Goal: Information Seeking & Learning: Find specific page/section

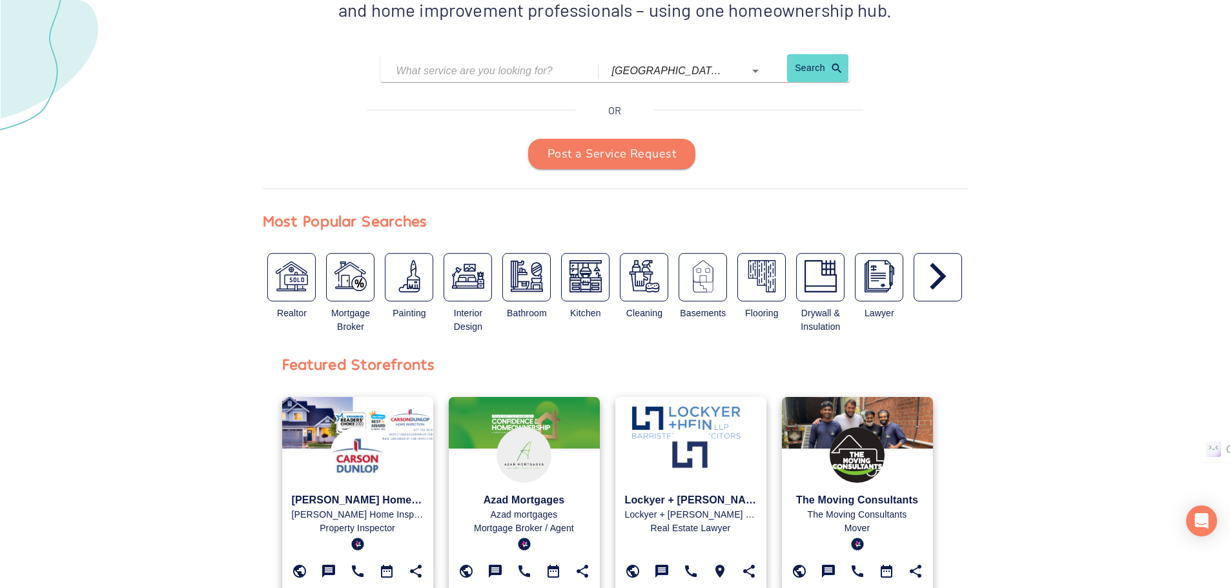
scroll to position [323, 0]
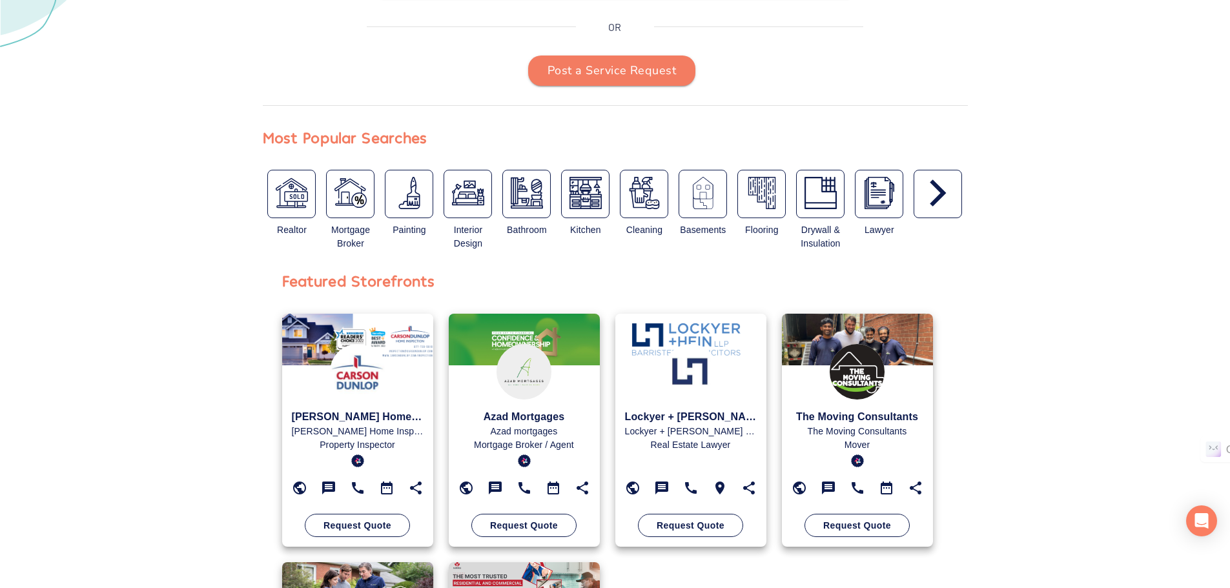
click at [497, 354] on img at bounding box center [525, 372] width 56 height 56
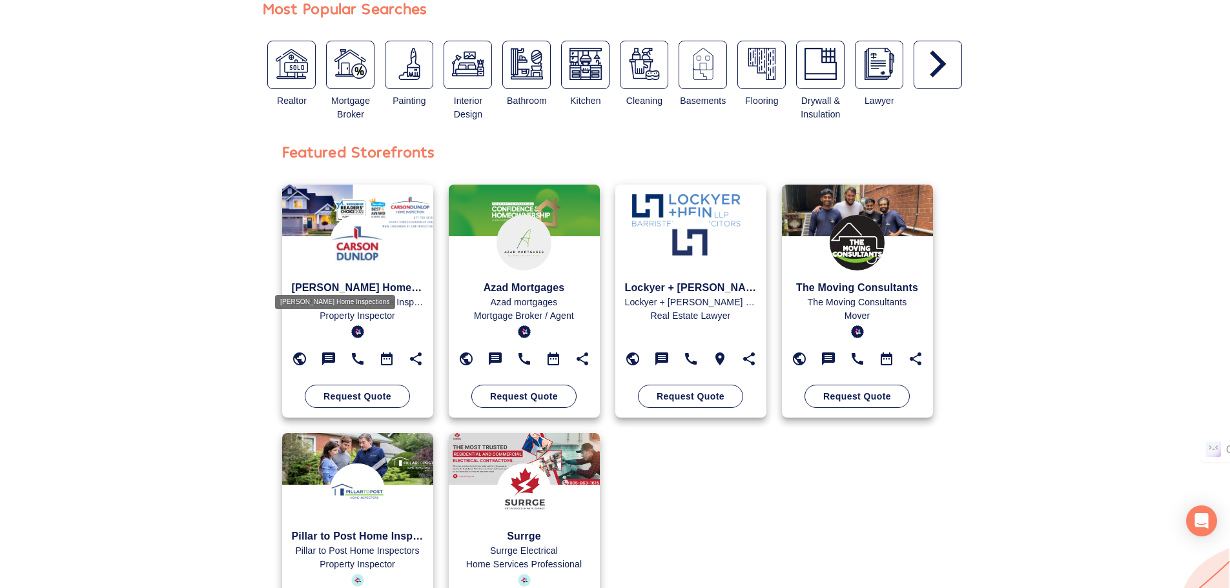
click at [347, 296] on p "Carson Dunlop Home Inspections" at bounding box center [358, 303] width 132 height 14
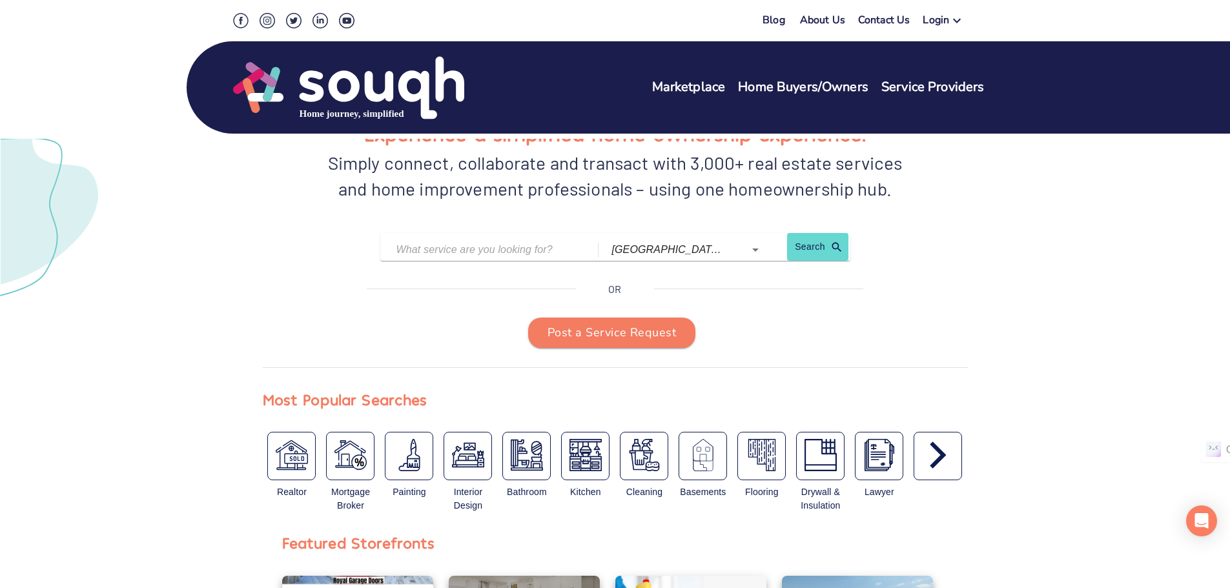
scroll to position [0, 0]
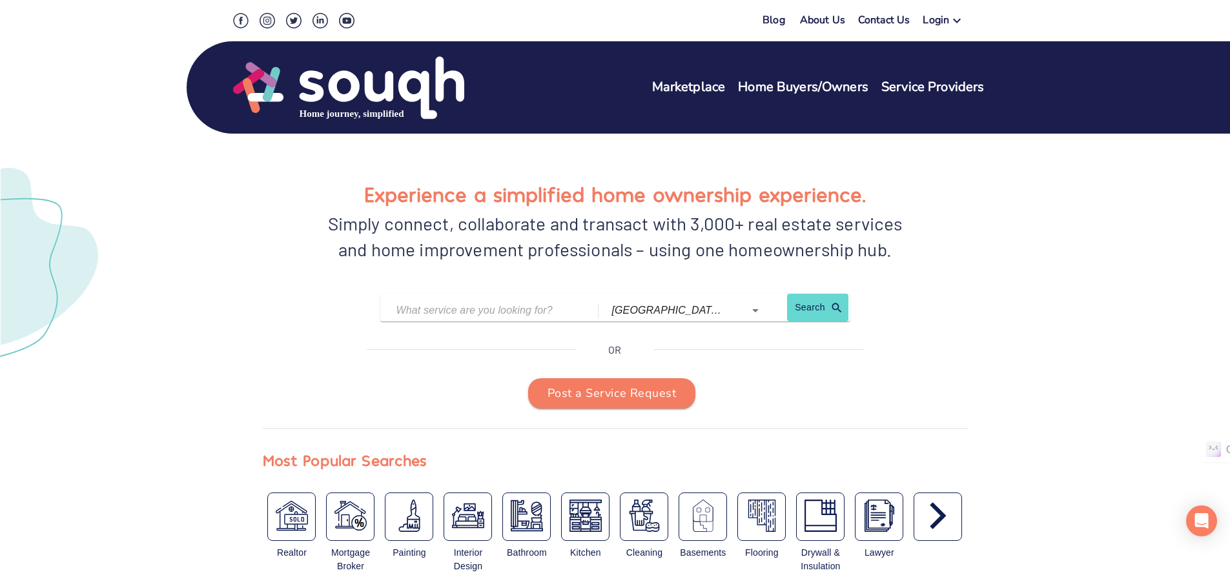
click at [946, 22] on div "Login" at bounding box center [936, 22] width 26 height 19
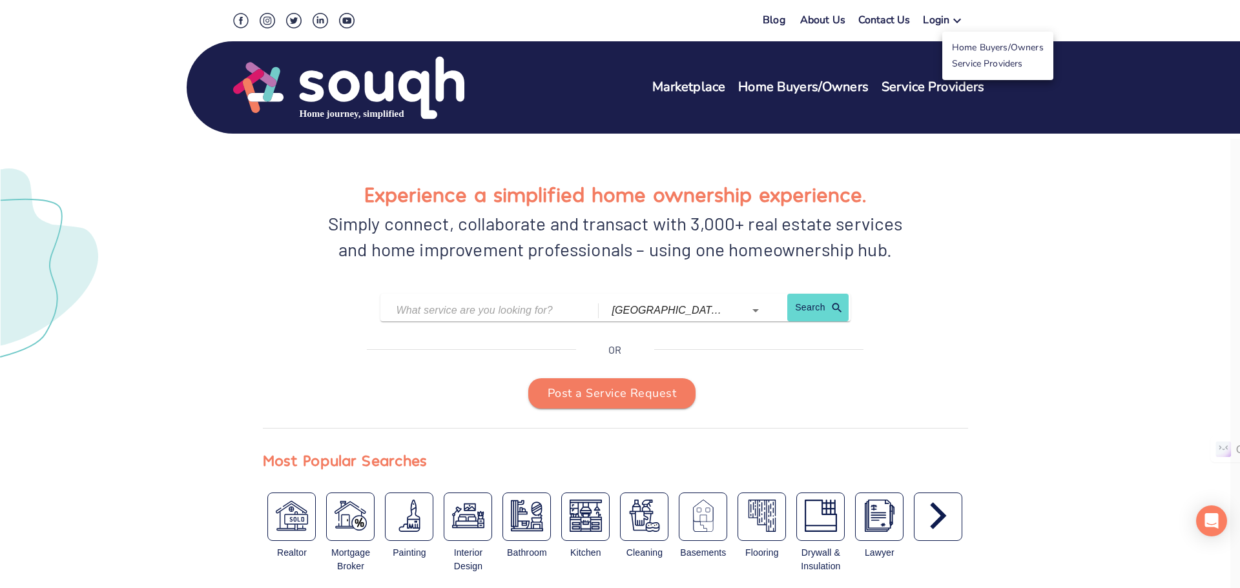
click at [996, 67] on link "Service Providers" at bounding box center [987, 63] width 71 height 12
click at [1003, 191] on div at bounding box center [620, 294] width 1240 height 588
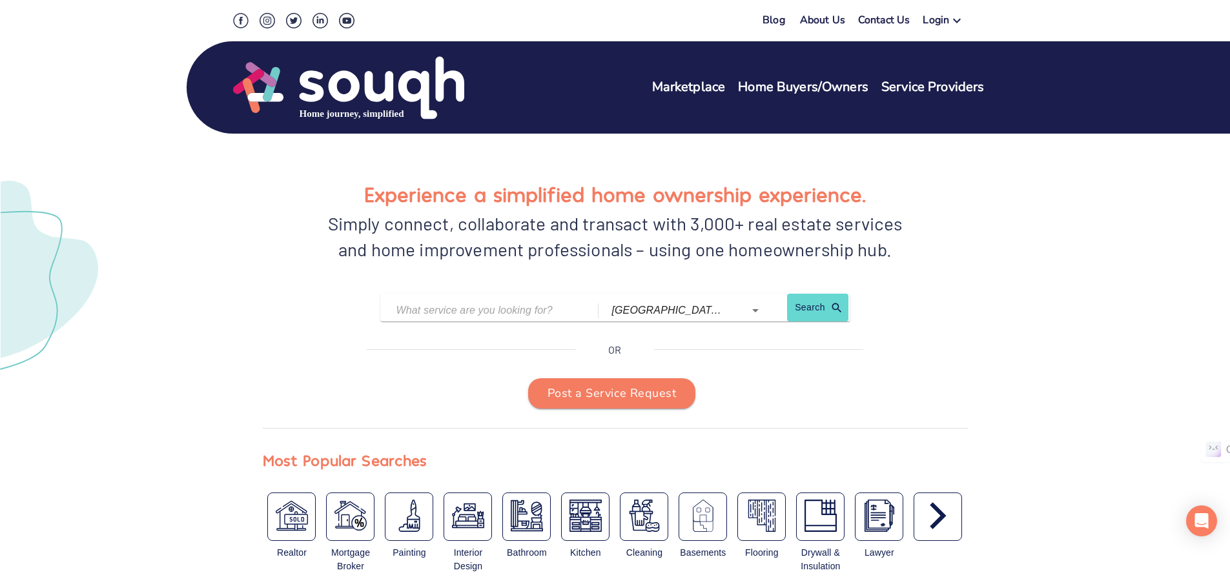
click at [961, 23] on icon at bounding box center [956, 20] width 15 height 15
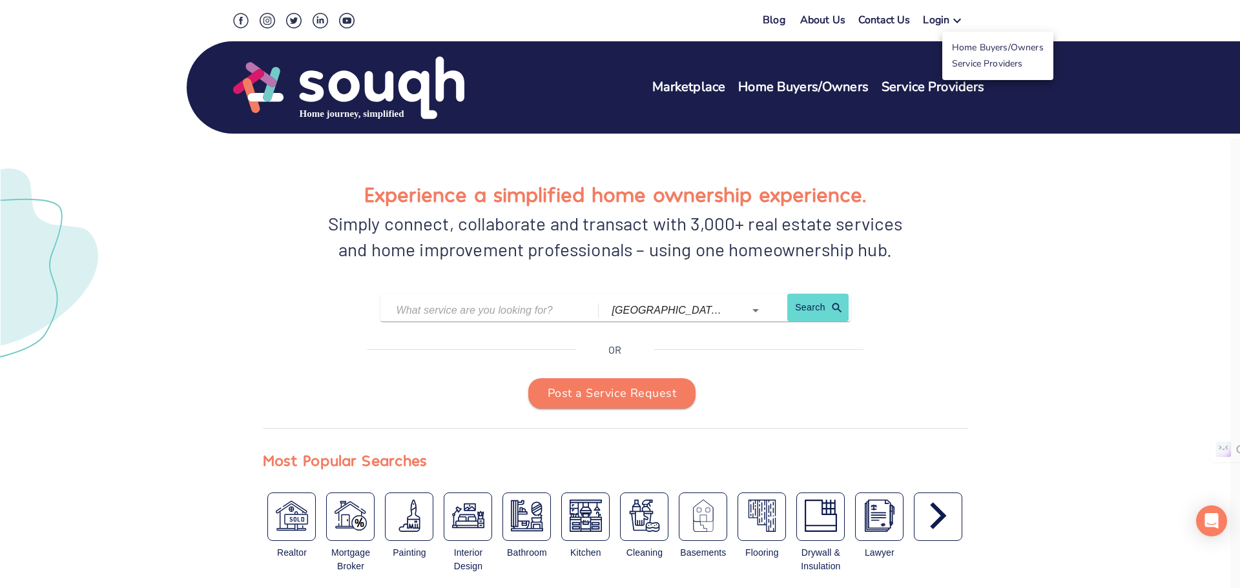
click at [953, 21] on div at bounding box center [620, 294] width 1240 height 588
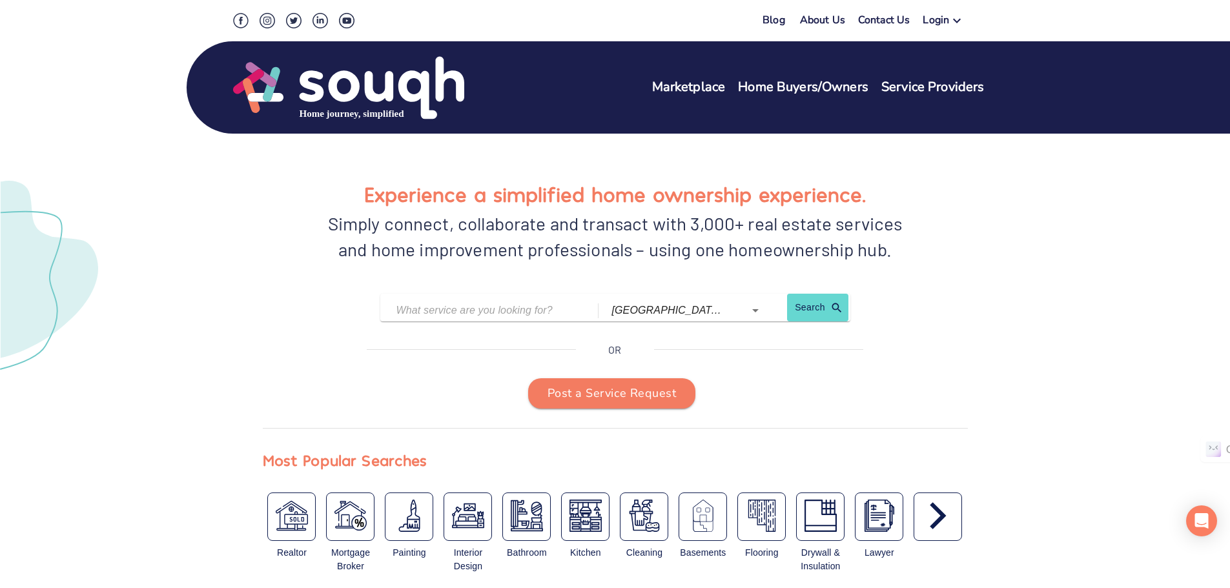
click at [953, 20] on icon at bounding box center [956, 20] width 15 height 15
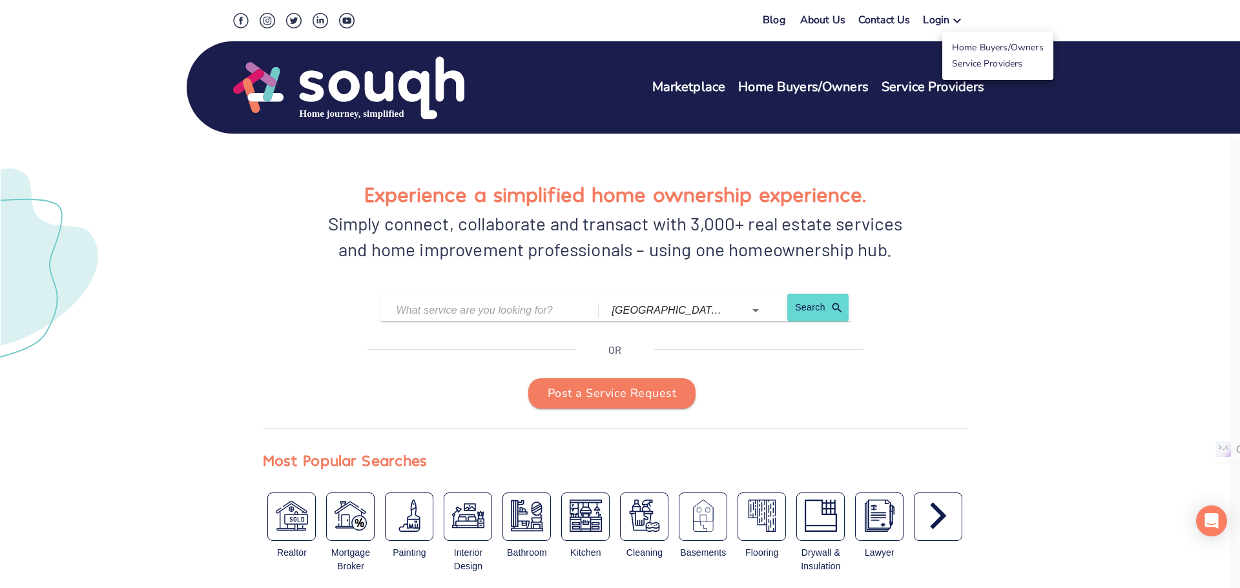
click at [527, 305] on div at bounding box center [620, 294] width 1240 height 588
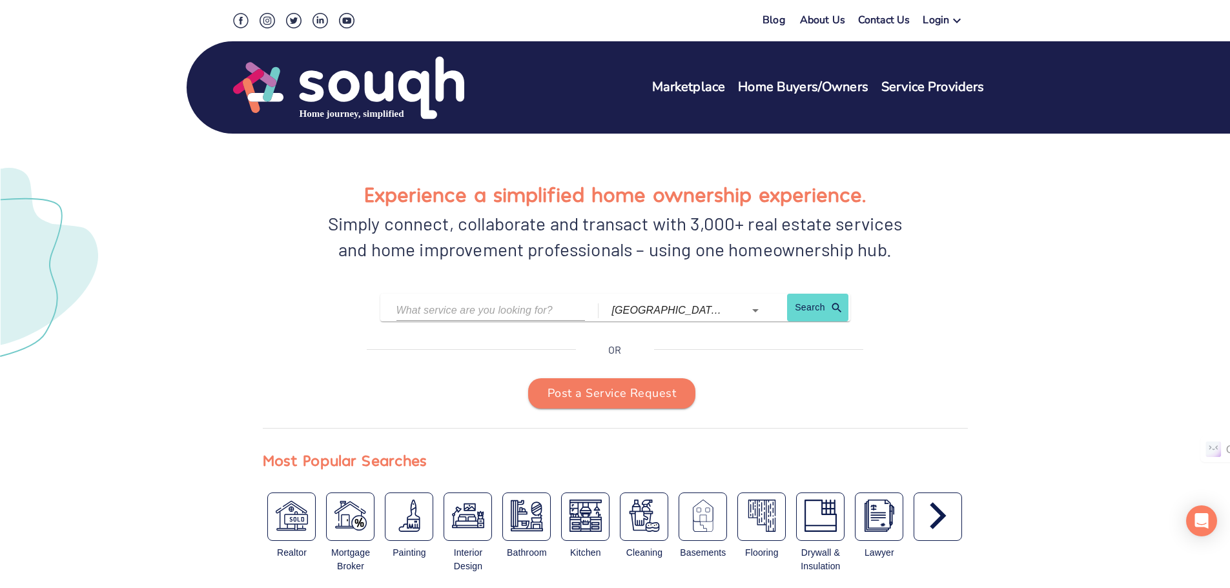
click at [458, 309] on input "text" at bounding box center [481, 310] width 170 height 20
click at [688, 311] on input "toronto (Ontario)" at bounding box center [668, 310] width 115 height 20
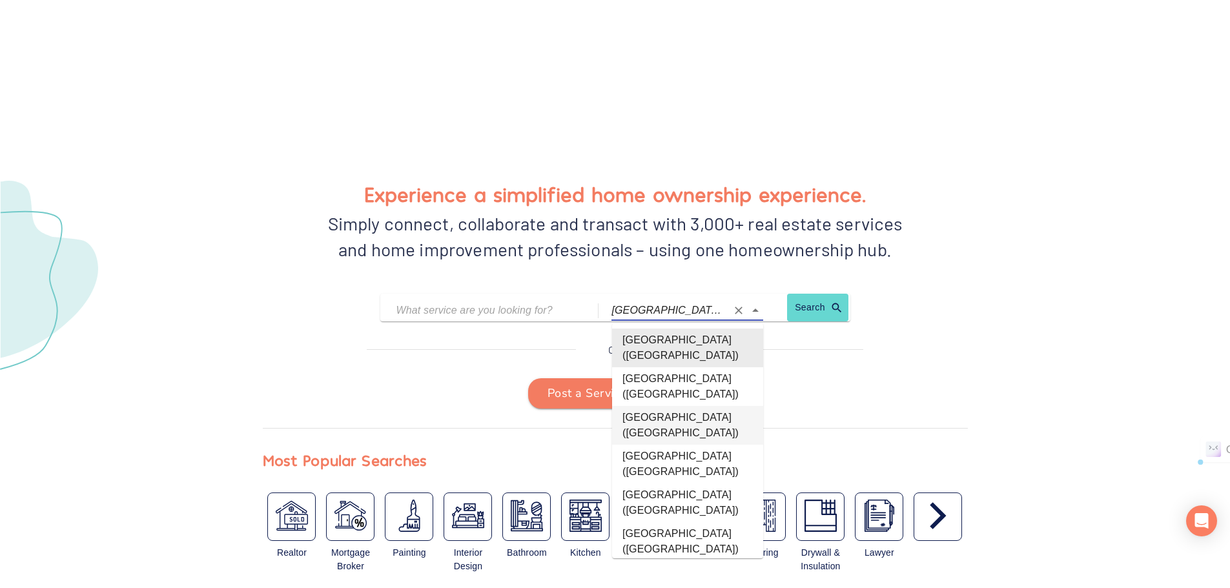
scroll to position [194, 0]
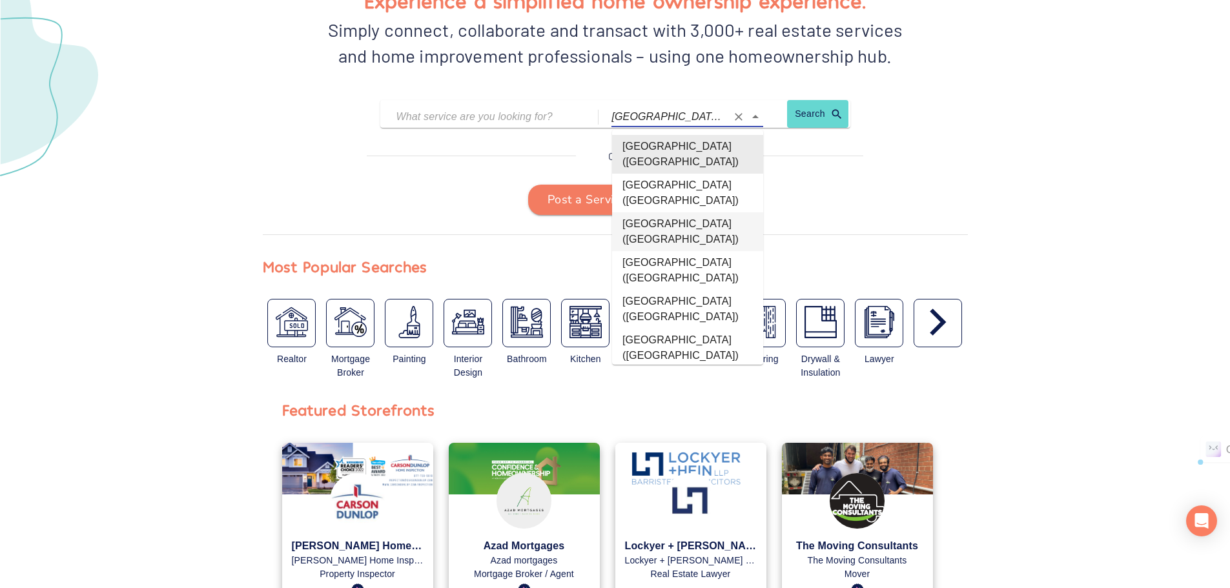
click at [939, 327] on icon "button" at bounding box center [938, 322] width 16 height 27
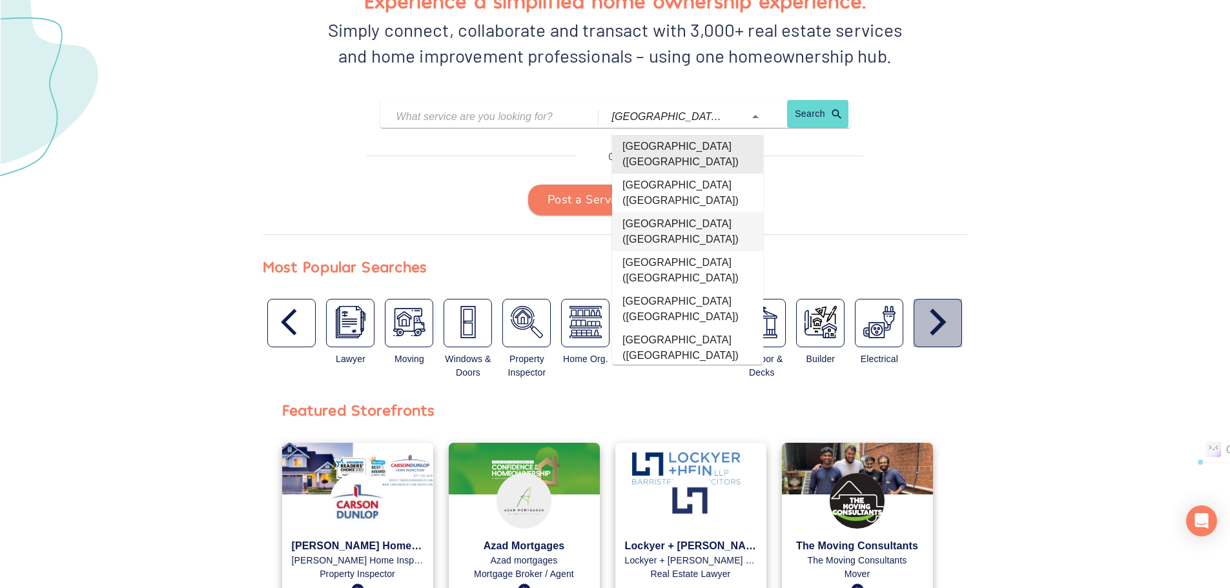
click at [939, 327] on icon "button" at bounding box center [938, 322] width 16 height 27
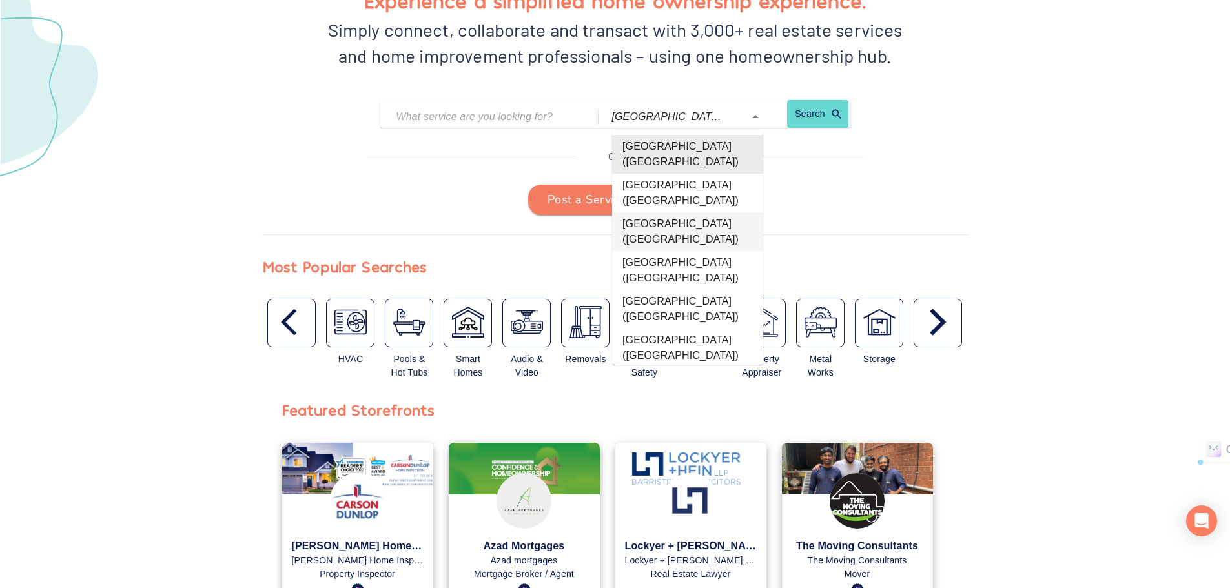
click at [939, 327] on icon "button" at bounding box center [938, 322] width 16 height 27
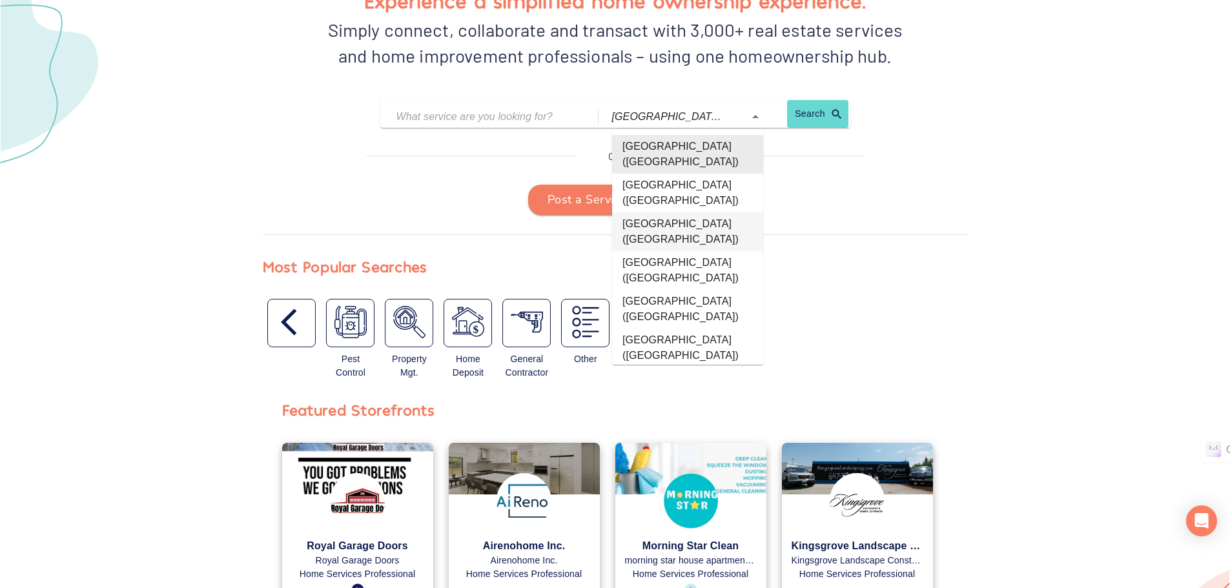
click at [914, 195] on div "Post a Service Request" at bounding box center [615, 200] width 705 height 31
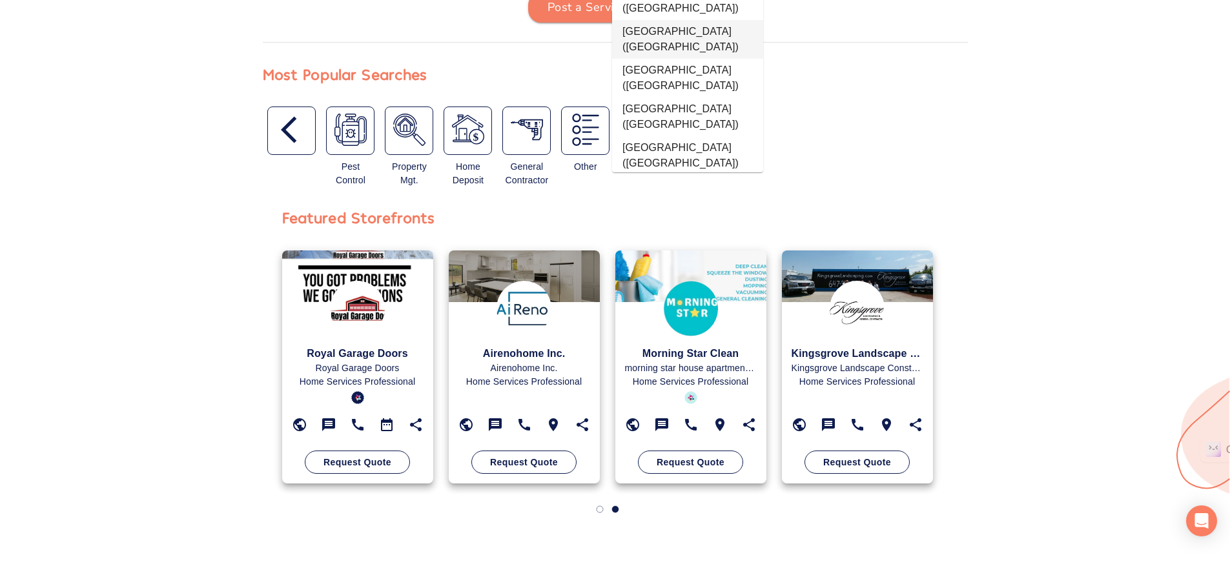
scroll to position [387, 0]
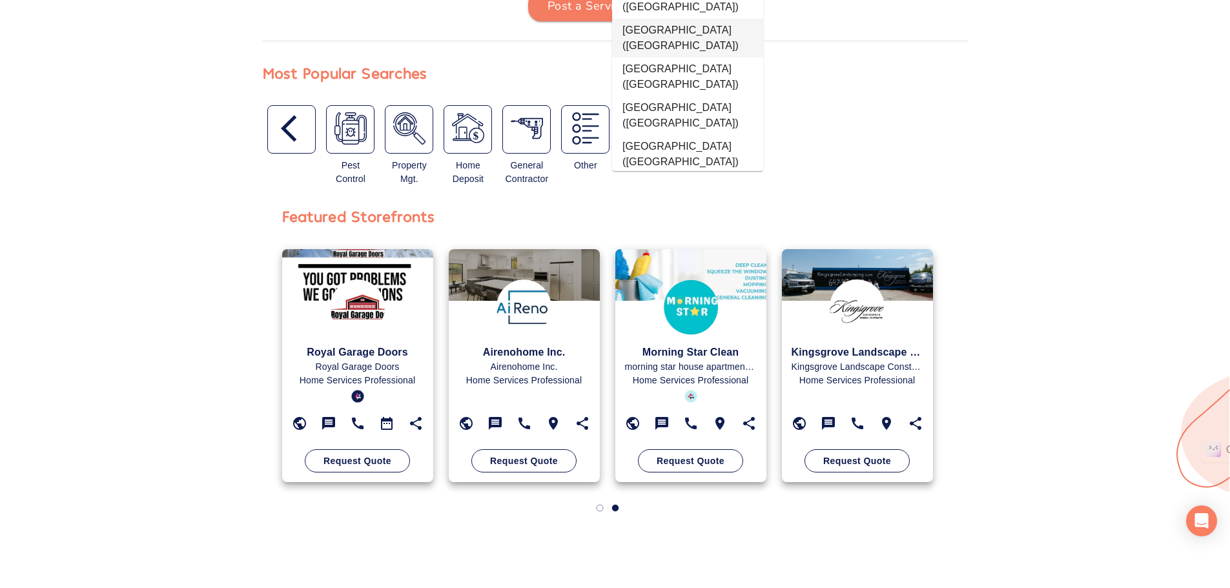
click at [914, 223] on div "Featured Storefronts Royal Garage Doors Royal Garage Doors Home Services Profes…" at bounding box center [615, 358] width 666 height 309
click at [951, 221] on div "Featured Storefronts Royal Garage Doors Royal Garage Doors Home Services Profes…" at bounding box center [615, 365] width 795 height 322
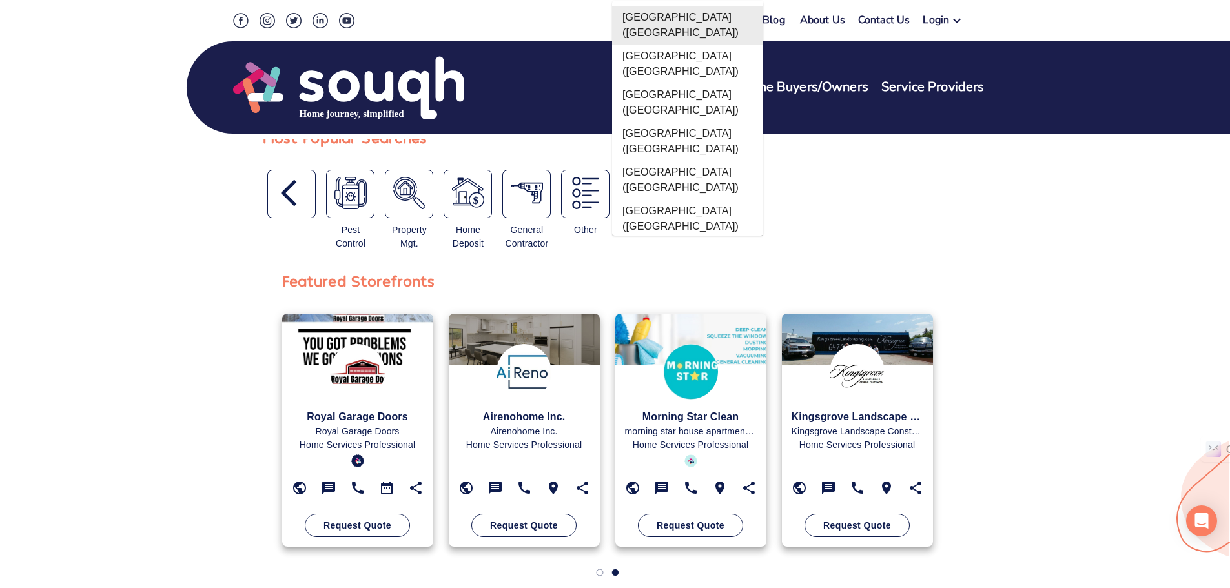
scroll to position [194, 0]
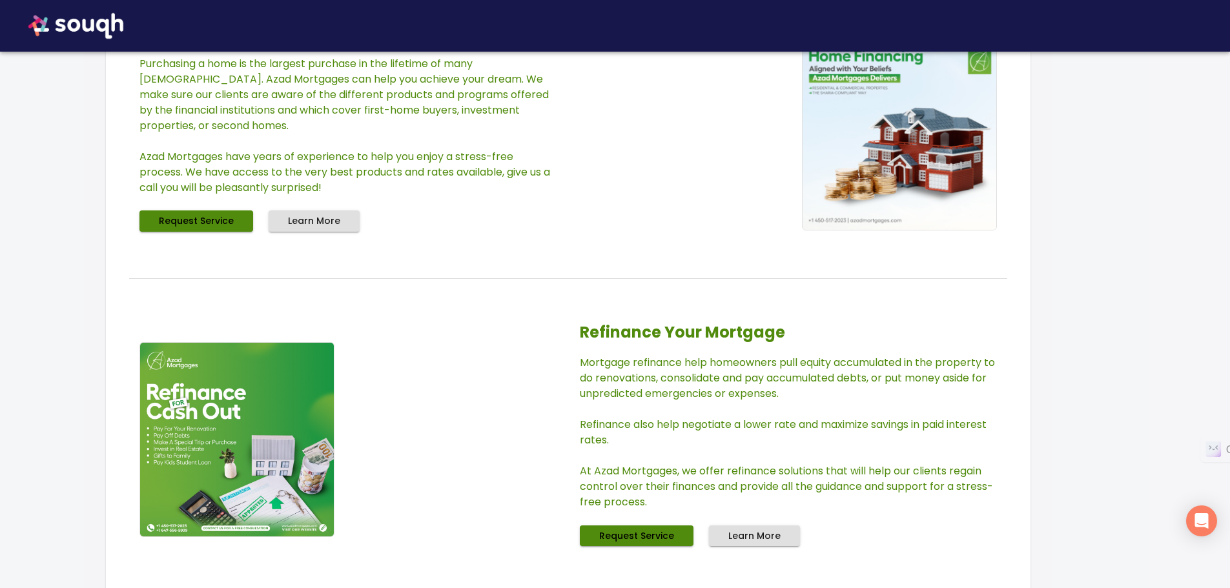
scroll to position [904, 0]
click at [859, 230] on img at bounding box center [899, 132] width 195 height 195
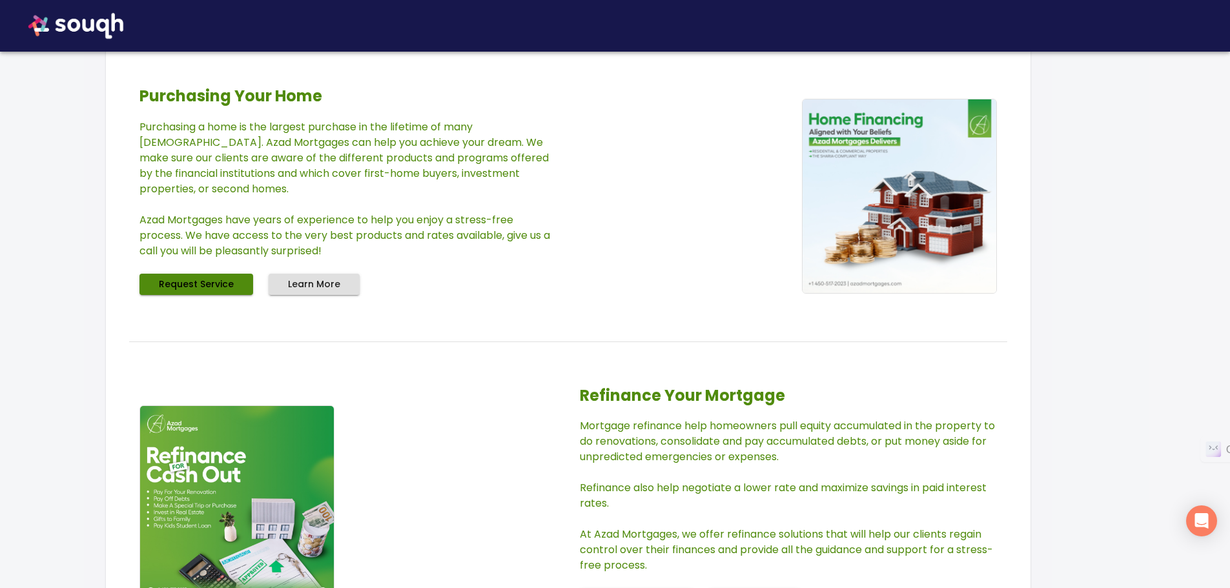
scroll to position [839, 0]
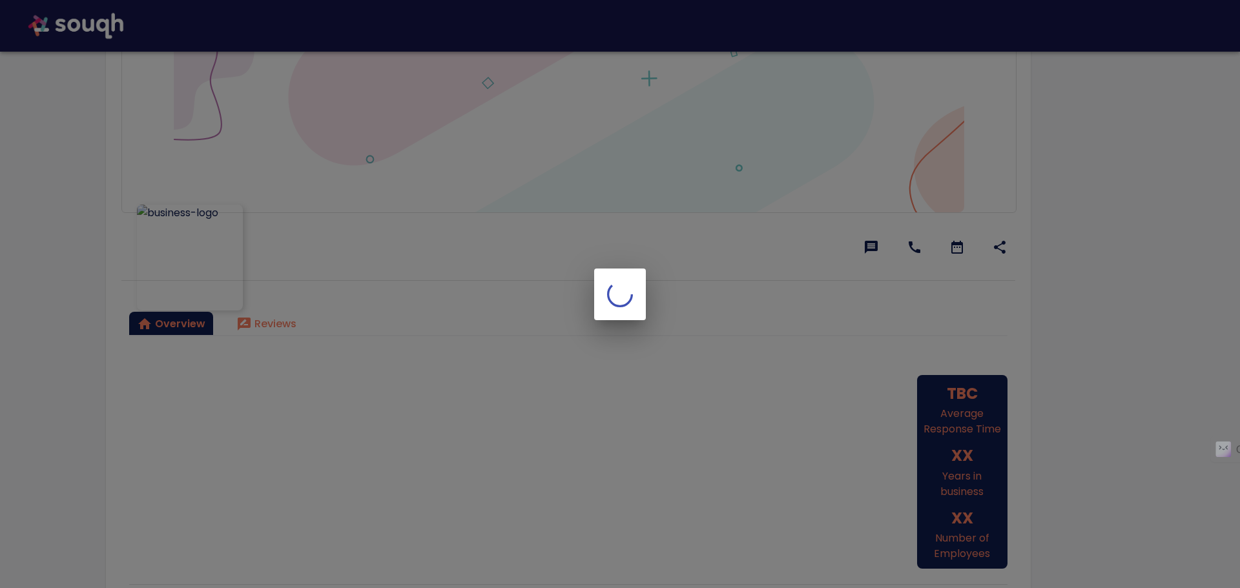
scroll to position [129, 0]
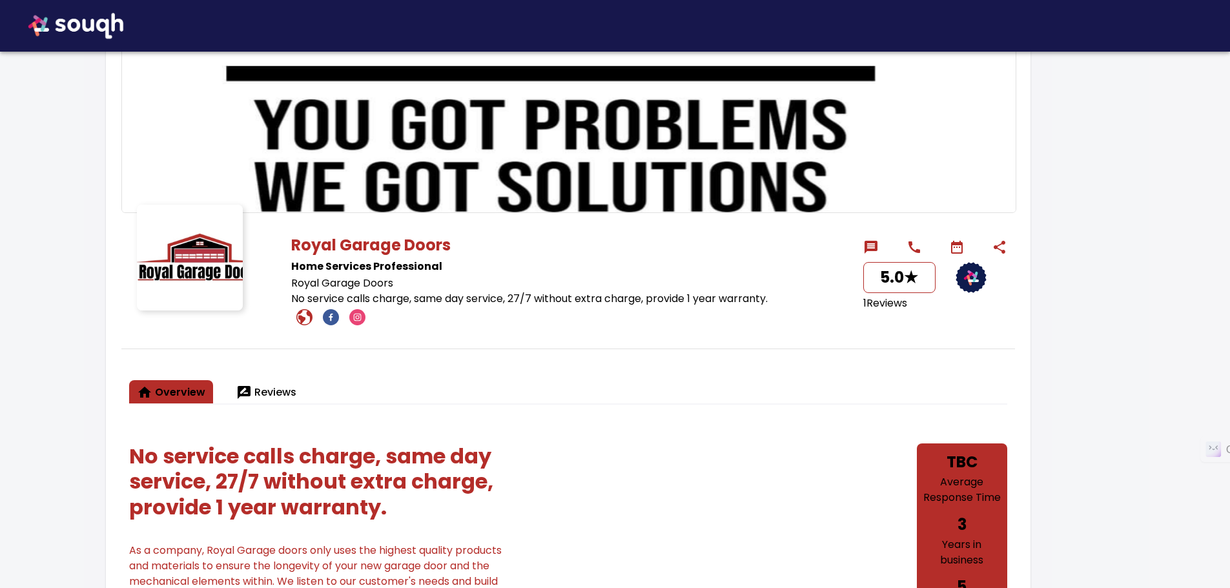
click at [1003, 244] on icon at bounding box center [1000, 247] width 12 height 13
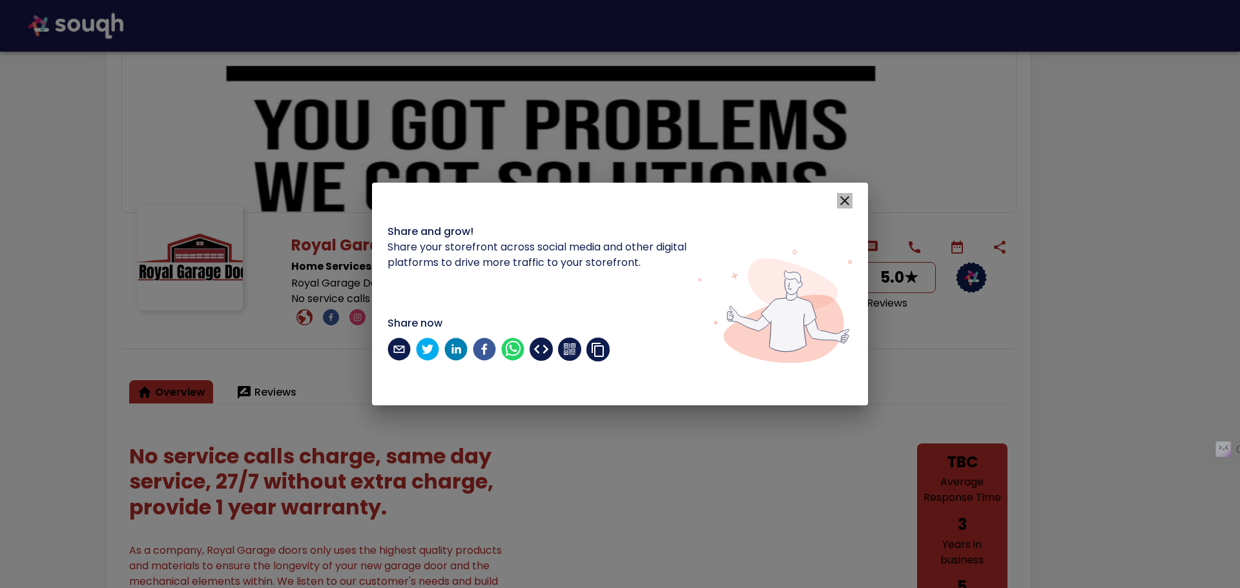
click at [850, 200] on icon "button" at bounding box center [844, 200] width 15 height 15
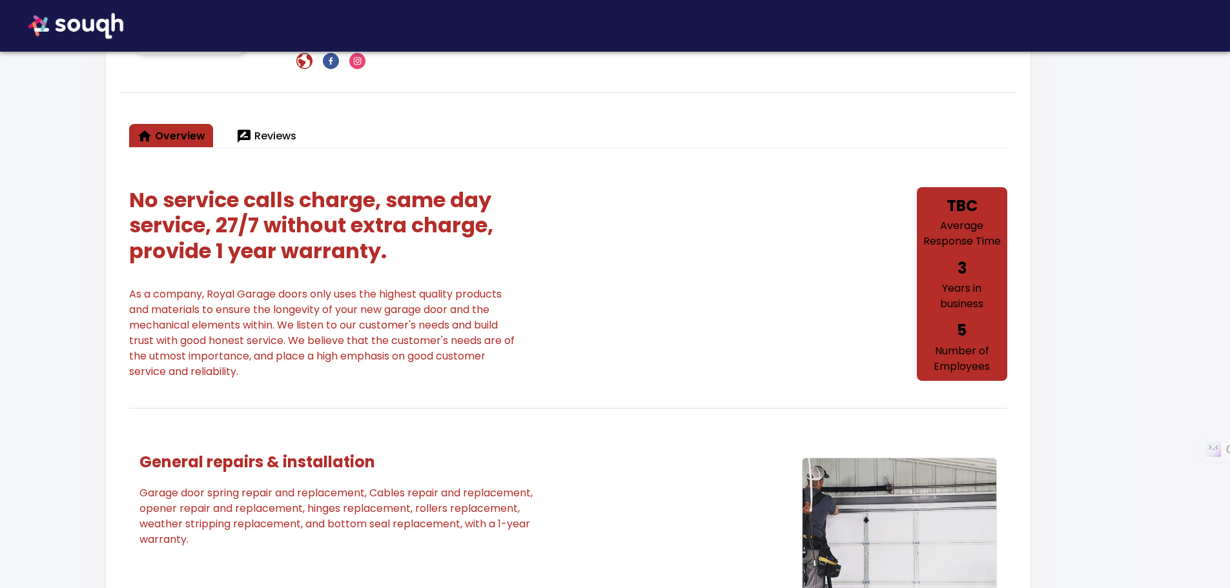
scroll to position [387, 0]
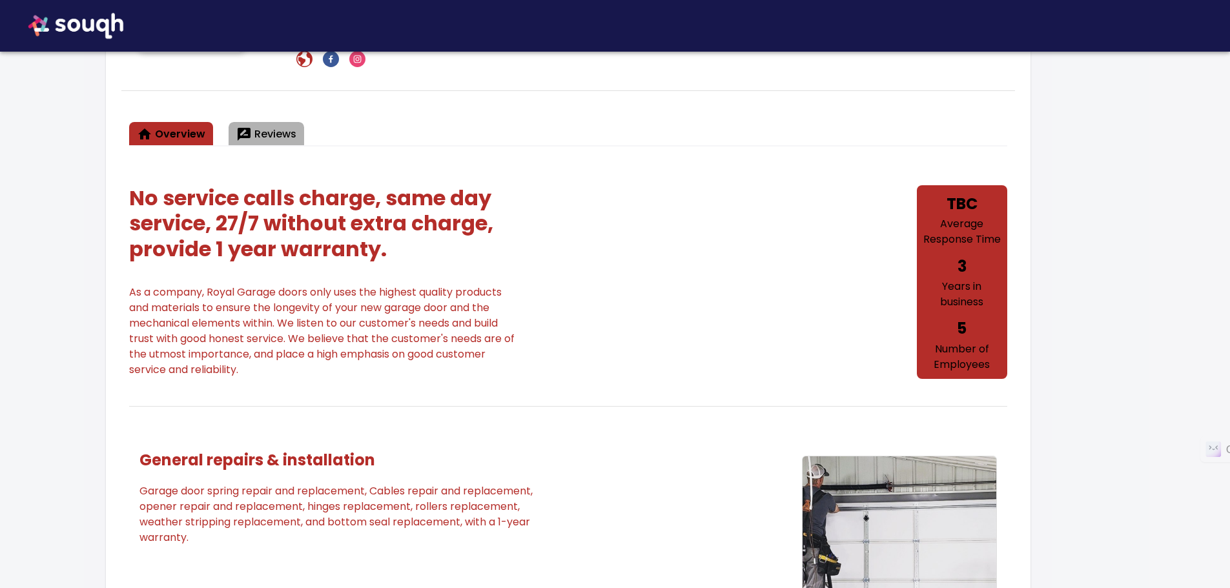
click at [267, 128] on span "Reviews" at bounding box center [266, 134] width 60 height 18
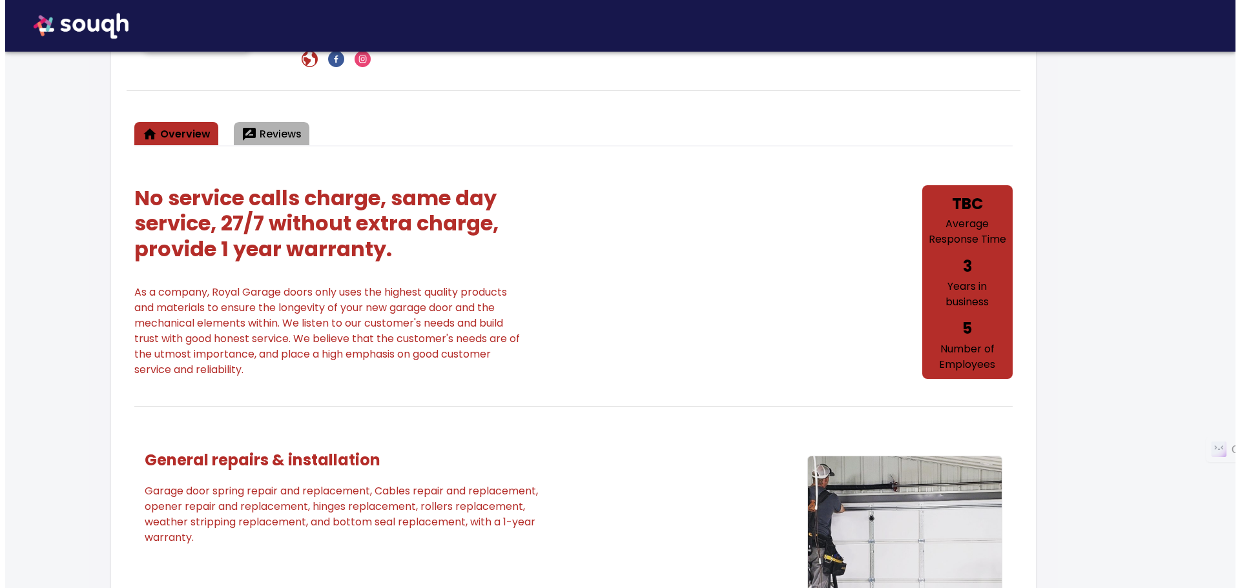
scroll to position [0, 0]
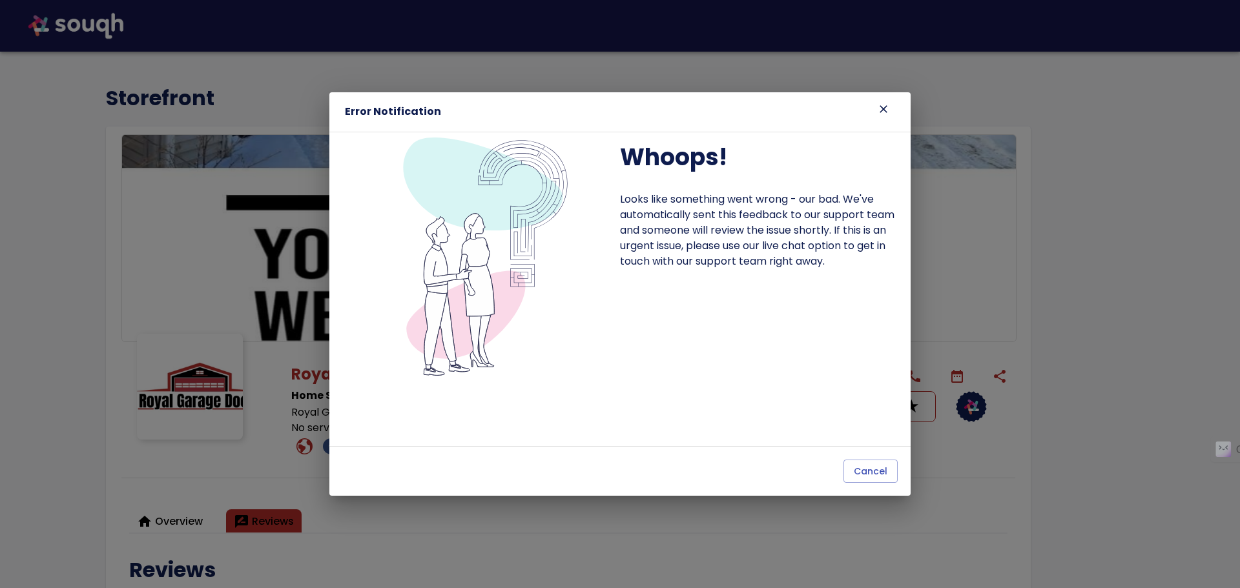
click at [882, 107] on icon at bounding box center [883, 109] width 13 height 13
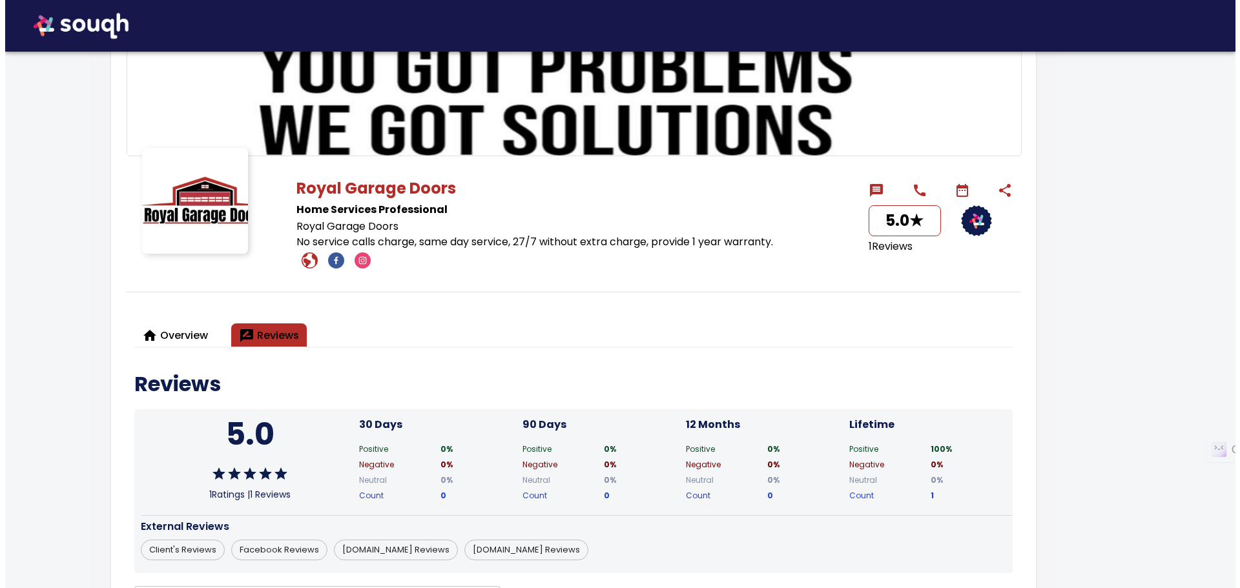
scroll to position [194, 0]
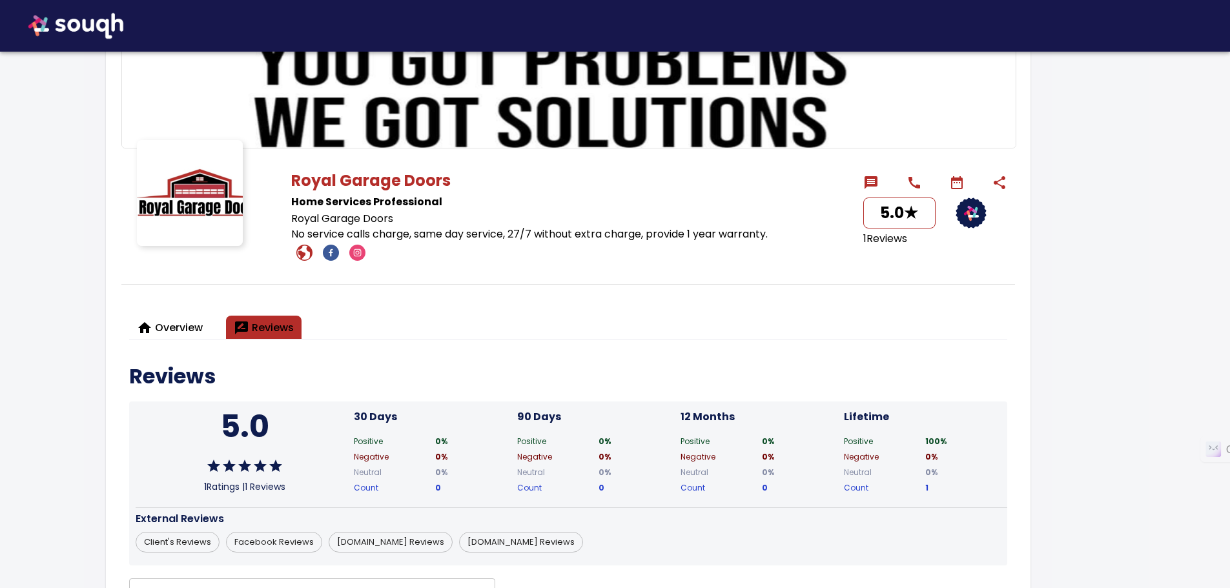
click at [175, 324] on span "Overview" at bounding box center [170, 328] width 66 height 18
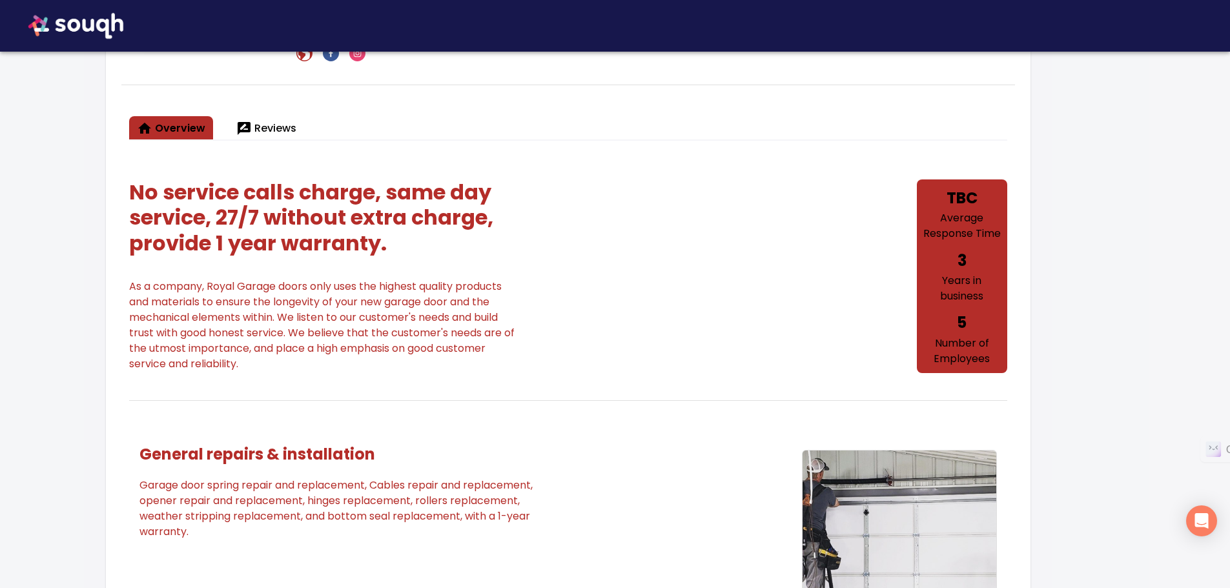
scroll to position [210, 0]
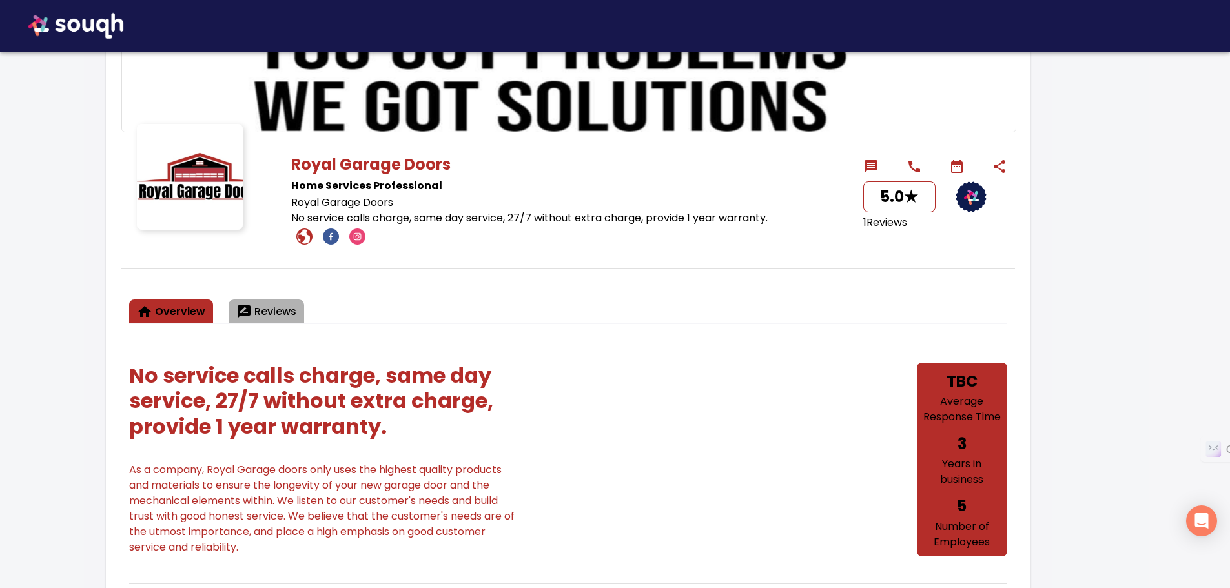
click at [254, 309] on span "Reviews" at bounding box center [266, 312] width 60 height 18
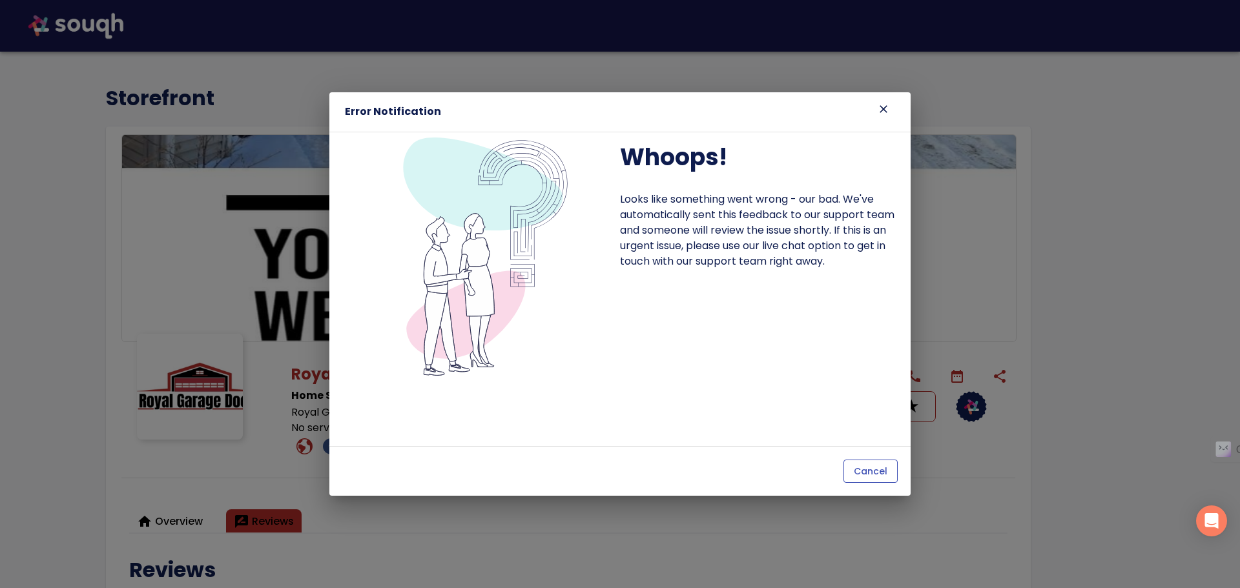
click at [863, 466] on span "Cancel" at bounding box center [871, 472] width 34 height 16
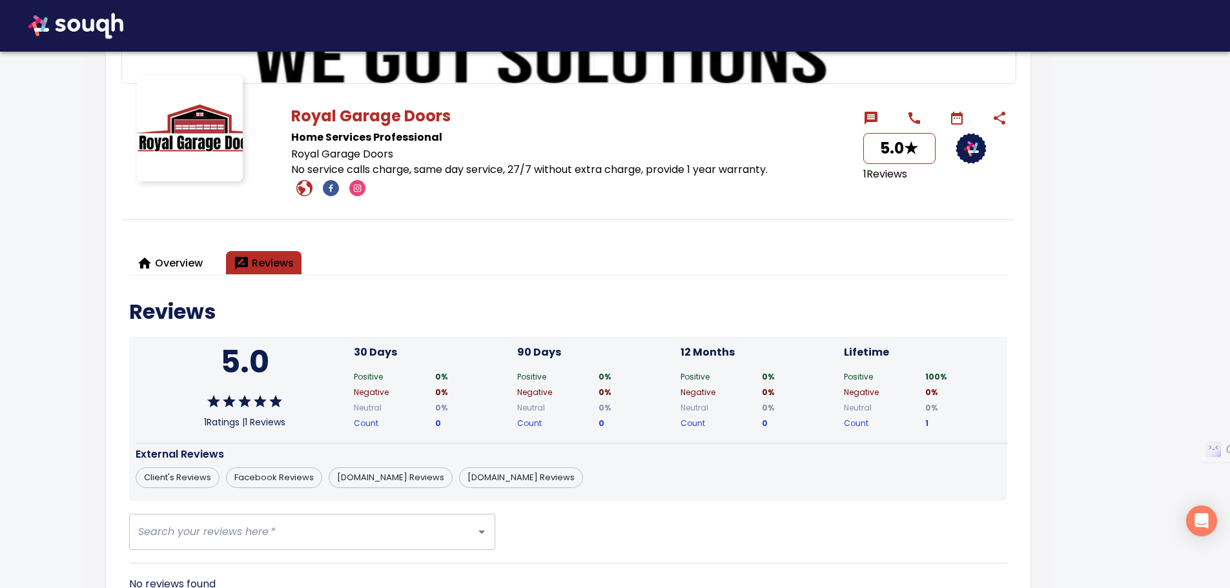
scroll to position [319, 0]
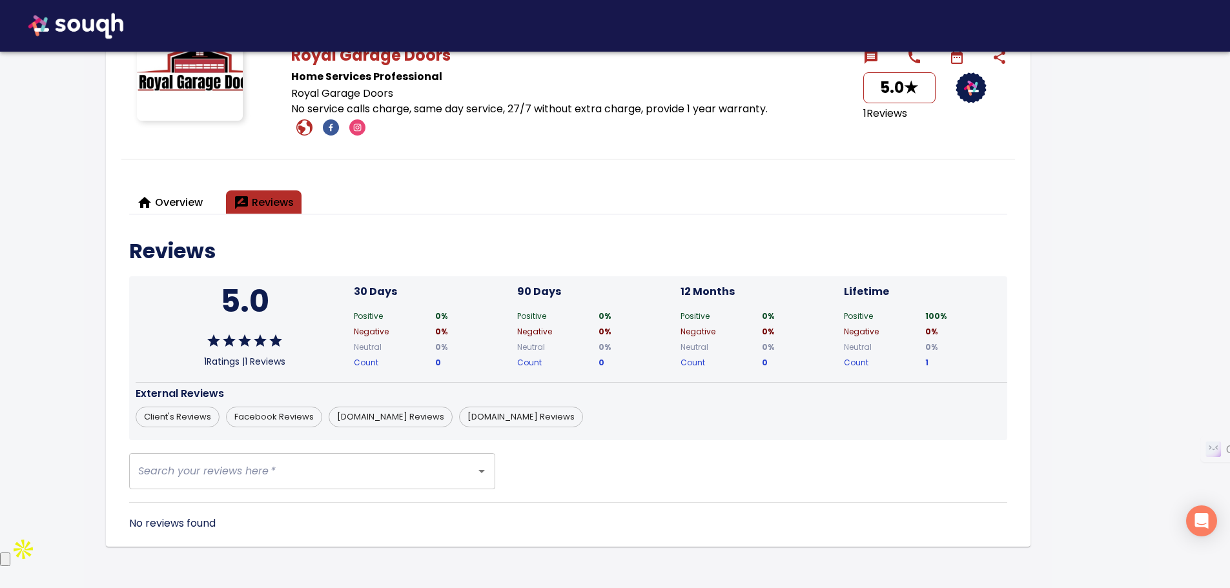
click at [485, 475] on icon "Open" at bounding box center [481, 471] width 15 height 15
click at [457, 532] on div "Overview Reviews Reviews 5.0 1 Ratings | 1 Reviews 30 Days Positive 0 % Negativ…" at bounding box center [568, 357] width 894 height 364
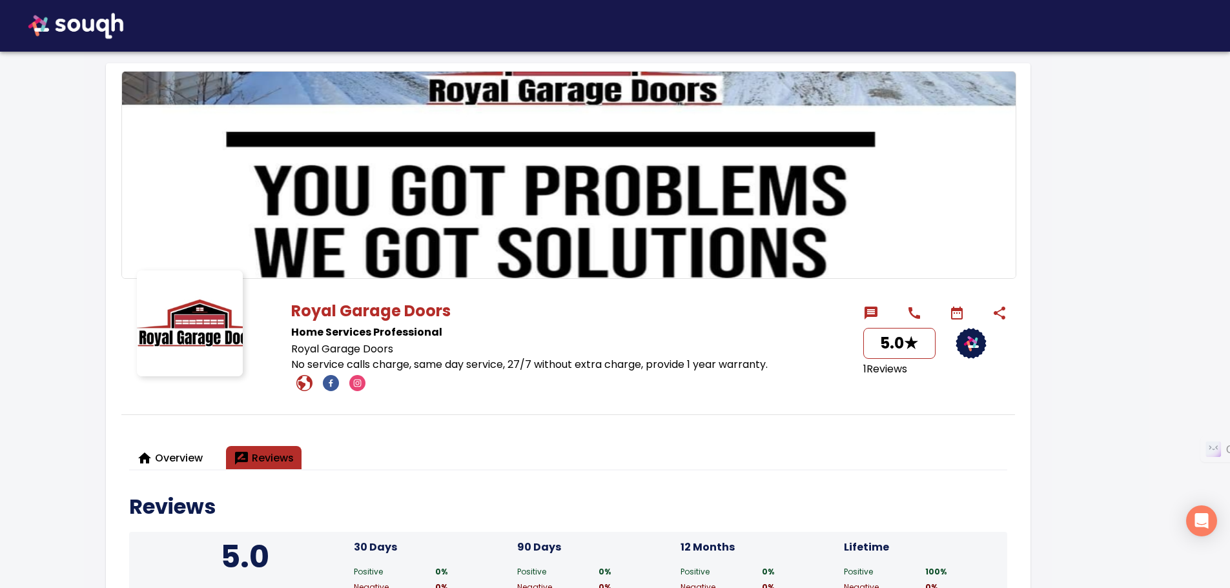
scroll to position [0, 0]
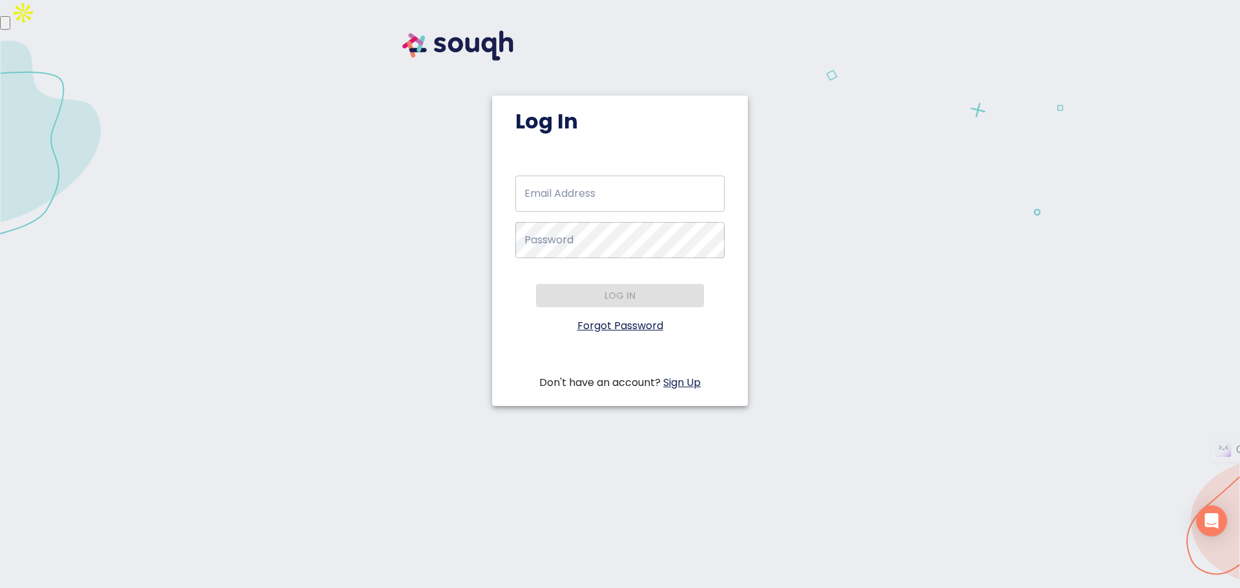
click at [703, 386] on p "Don't have an account? Sign Up" at bounding box center [619, 382] width 209 height 15
click at [697, 386] on link "Sign Up" at bounding box center [681, 382] width 37 height 15
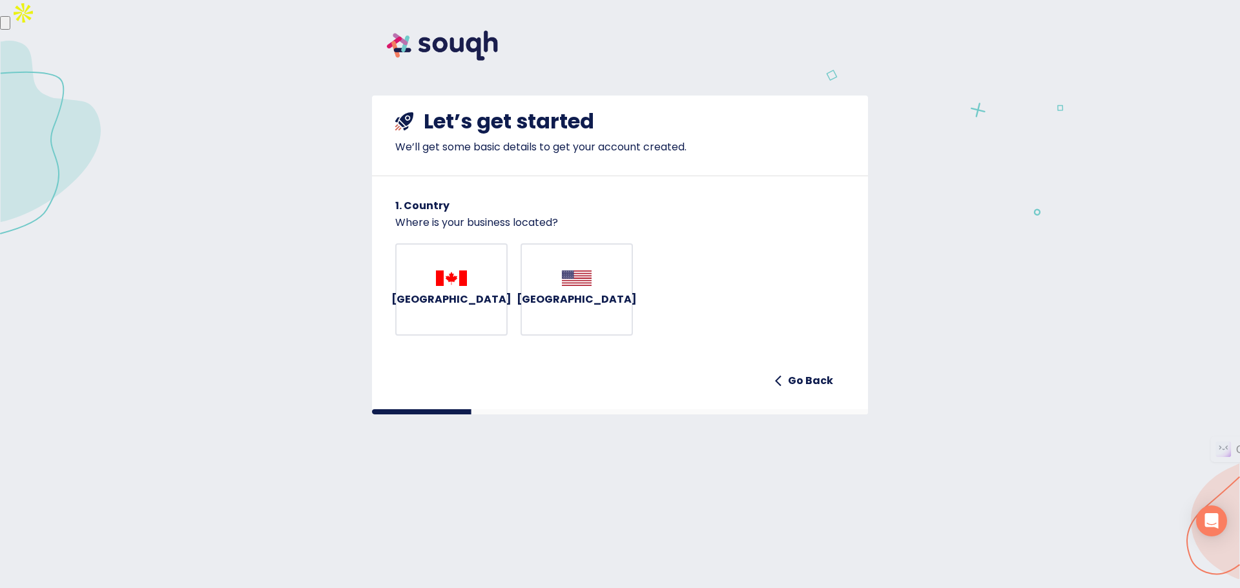
click at [605, 267] on button "[GEOGRAPHIC_DATA]" at bounding box center [576, 289] width 112 height 93
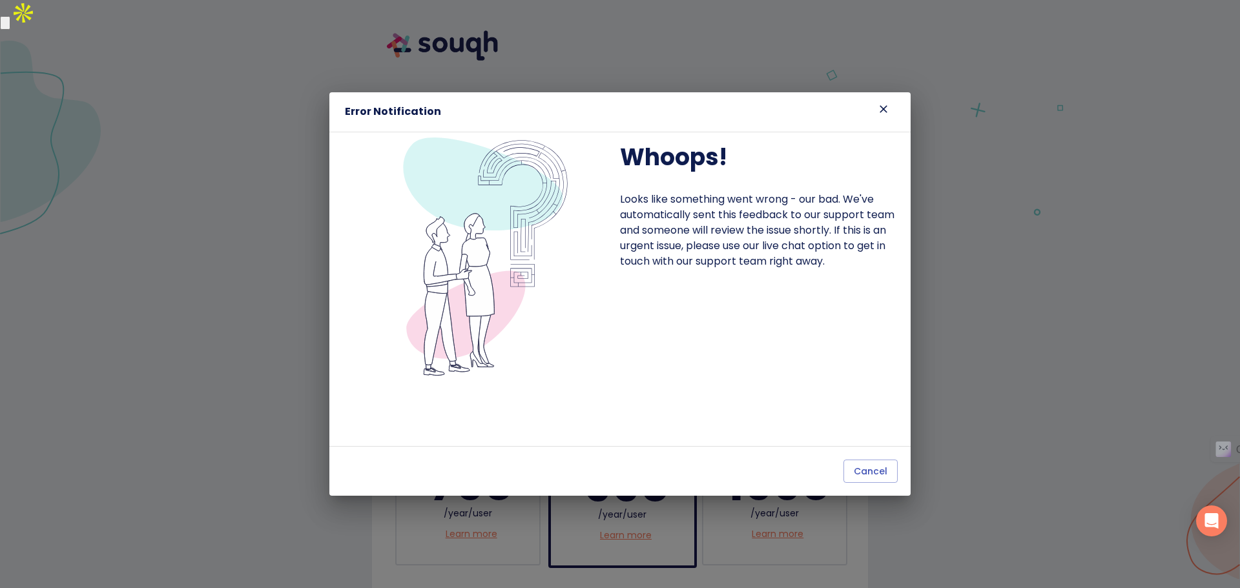
drag, startPoint x: 884, startPoint y: 99, endPoint x: 883, endPoint y: 107, distance: 7.1
click at [884, 101] on div "Error Notification" at bounding box center [619, 111] width 581 height 39
click at [883, 107] on icon at bounding box center [883, 109] width 13 height 13
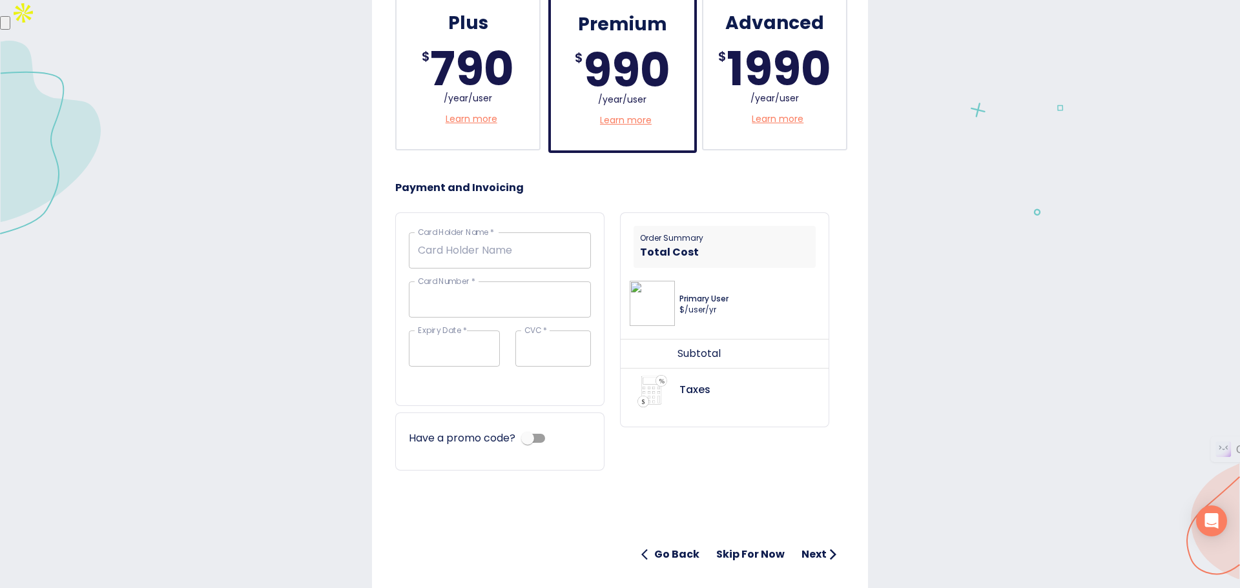
scroll to position [458, 0]
